Goal: Task Accomplishment & Management: Use online tool/utility

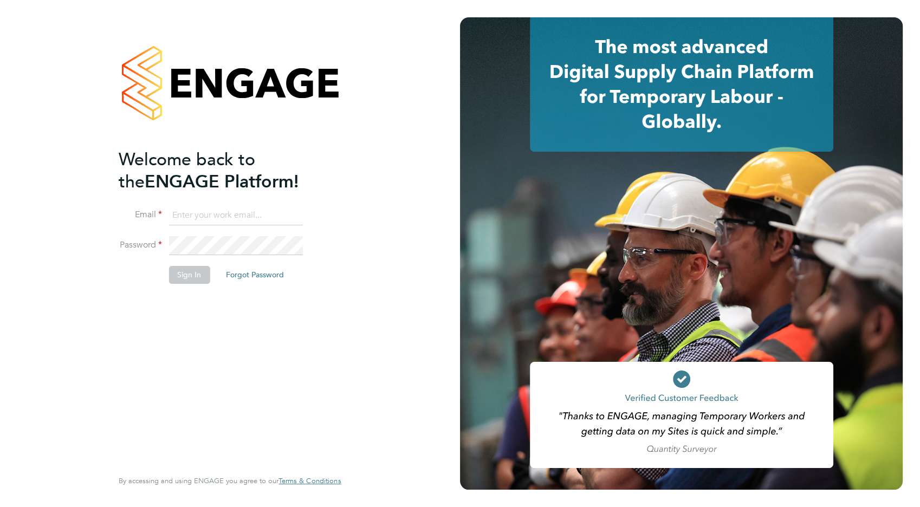
type input "[EMAIL_ADDRESS][DOMAIN_NAME]"
click at [190, 273] on button "Sign In" at bounding box center [189, 274] width 41 height 17
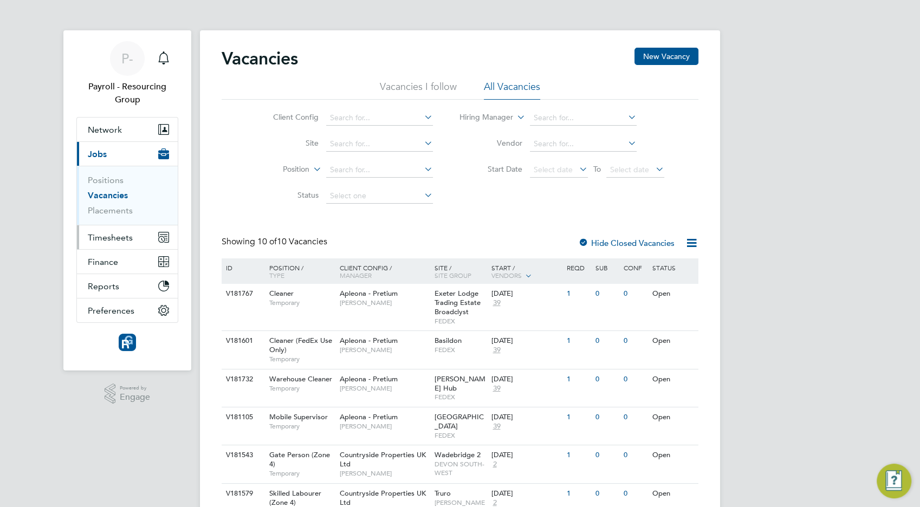
click at [111, 239] on span "Timesheets" at bounding box center [110, 238] width 45 height 10
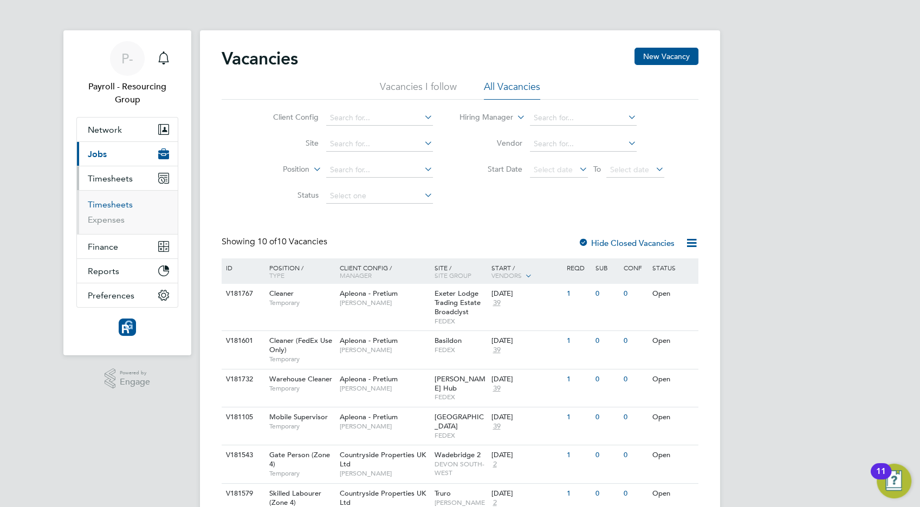
click at [108, 208] on link "Timesheets" at bounding box center [110, 204] width 45 height 10
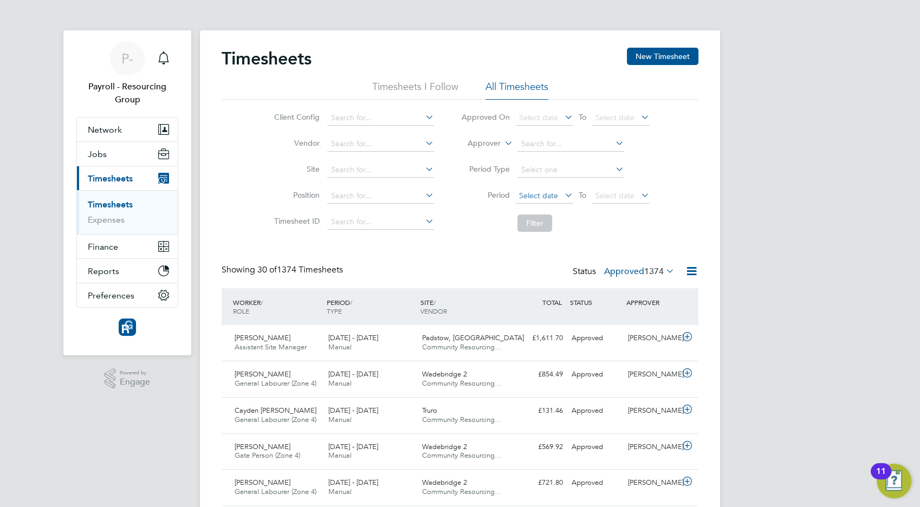
click at [541, 193] on span "Select date" at bounding box center [538, 196] width 39 height 10
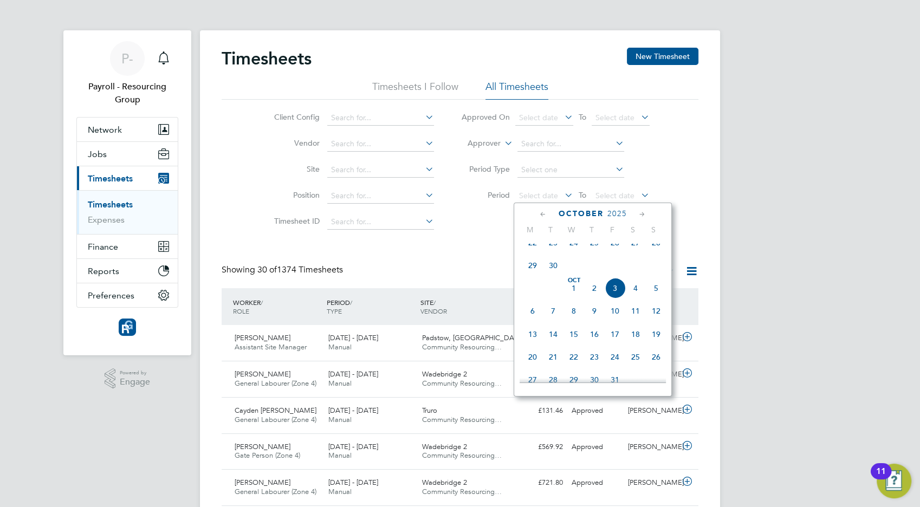
click at [532, 253] on span "22" at bounding box center [532, 243] width 21 height 21
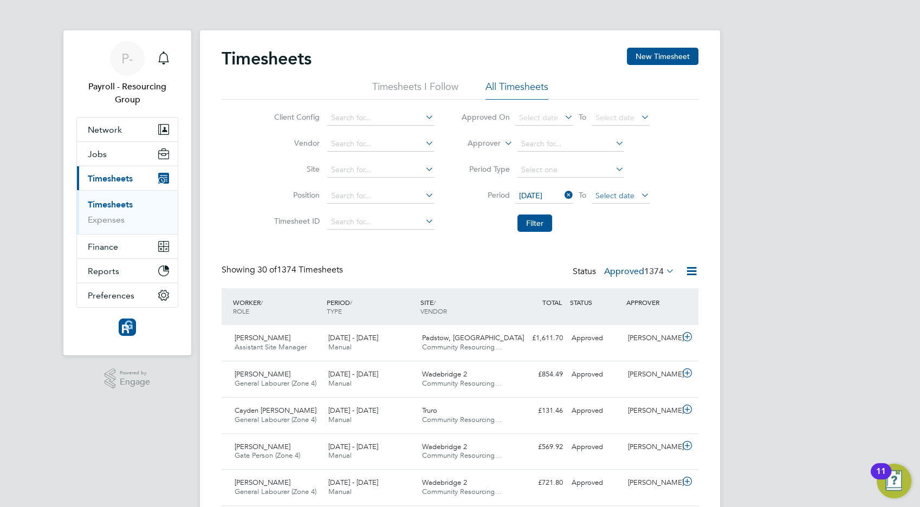
click at [605, 195] on span "Select date" at bounding box center [615, 196] width 39 height 10
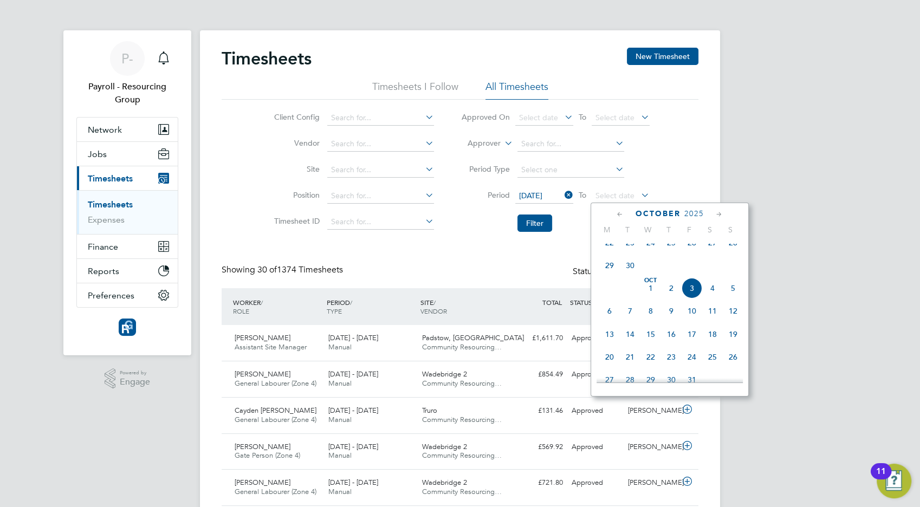
click at [690, 299] on span "3" at bounding box center [692, 288] width 21 height 21
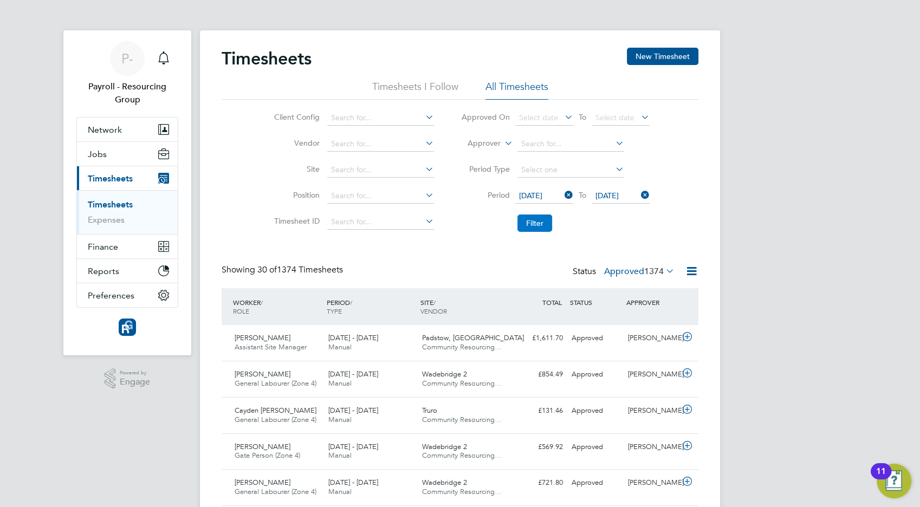
click at [540, 223] on button "Filter" at bounding box center [535, 223] width 35 height 17
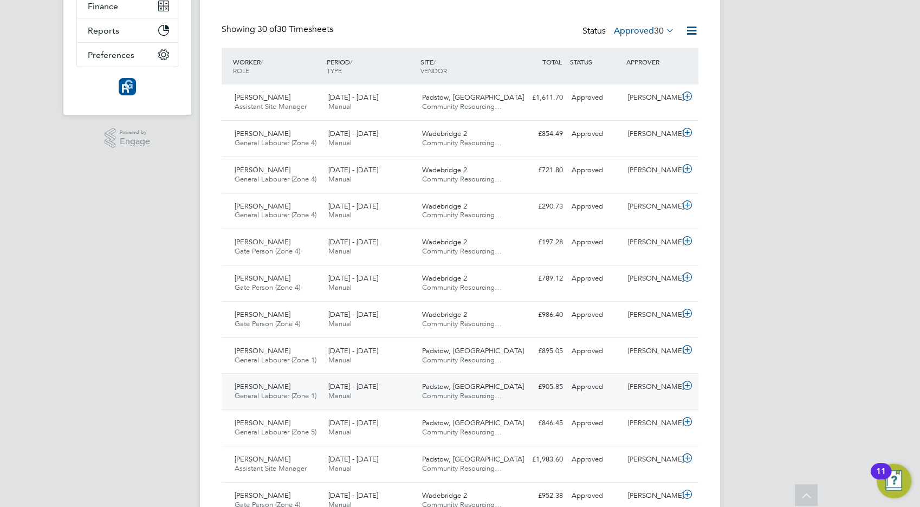
click at [385, 392] on div "22 - 28 Sep 2025 Manual" at bounding box center [371, 391] width 94 height 27
